Goal: Task Accomplishment & Management: Manage account settings

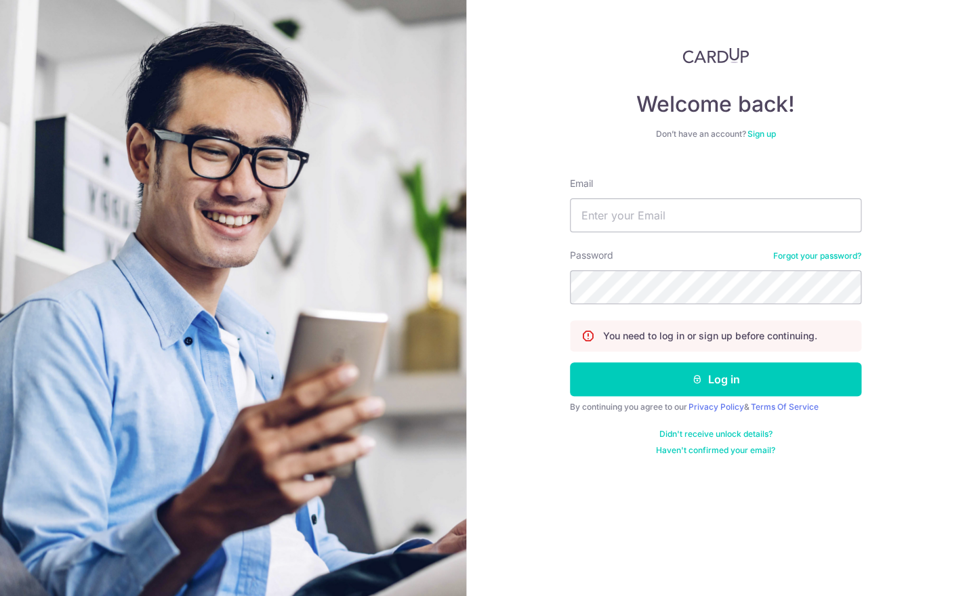
scroll to position [26, 0]
type input "[PERSON_NAME][EMAIL_ADDRESS][DOMAIN_NAME]"
click at [716, 363] on button "Log in" at bounding box center [715, 380] width 291 height 34
click at [776, 363] on button "Log in" at bounding box center [715, 380] width 291 height 34
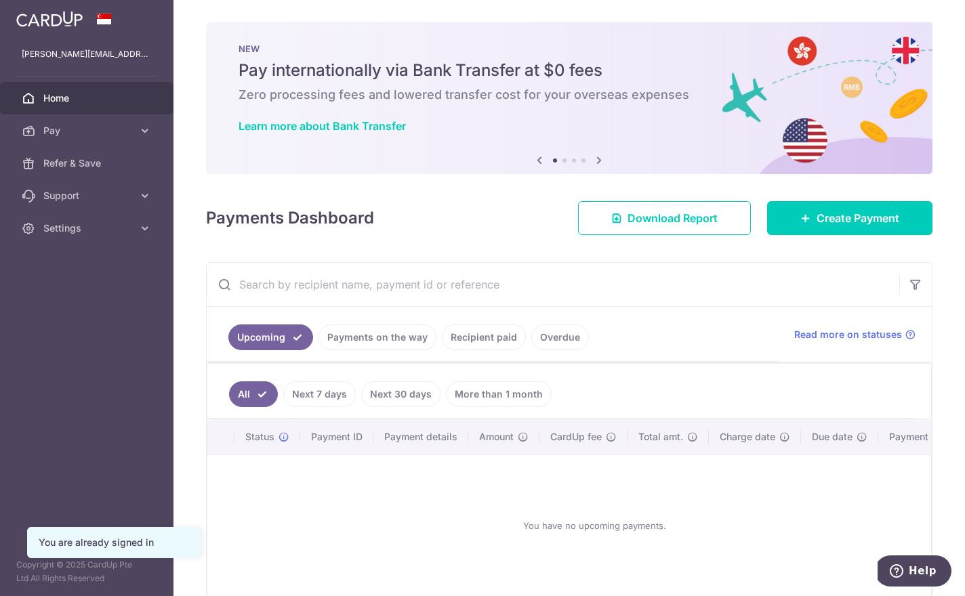
click at [318, 350] on link "Payments on the way" at bounding box center [377, 338] width 118 height 26
